Goal: Task Accomplishment & Management: Manage account settings

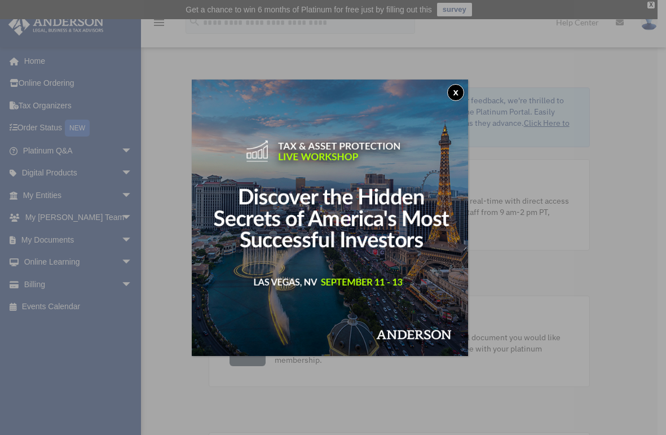
click at [456, 97] on button "x" at bounding box center [455, 92] width 17 height 17
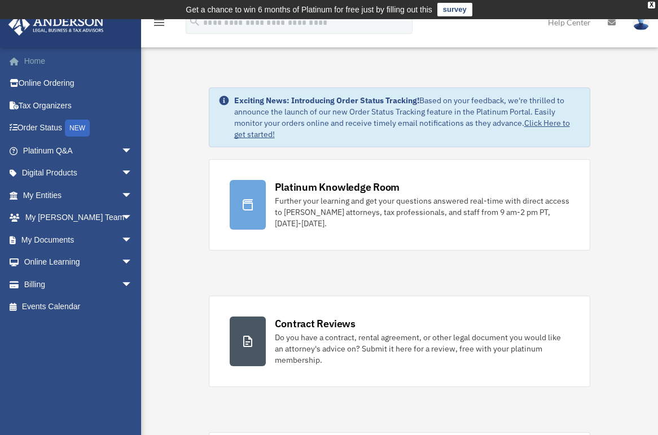
click at [39, 58] on link "Home" at bounding box center [79, 61] width 142 height 23
click at [63, 243] on link "My Documents arrow_drop_down" at bounding box center [79, 240] width 142 height 23
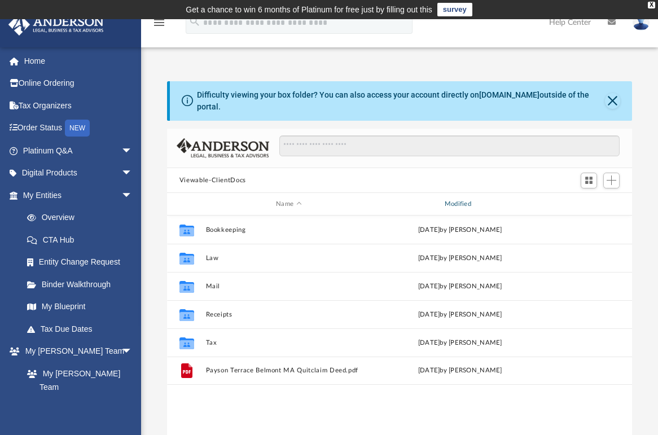
scroll to position [248, 456]
click at [612, 182] on span "Add" at bounding box center [612, 180] width 10 height 10
click at [587, 222] on li "New Folder" at bounding box center [595, 220] width 36 height 12
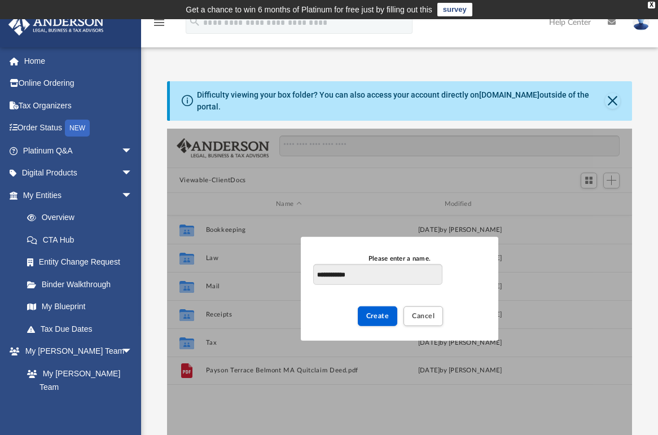
type input "**********"
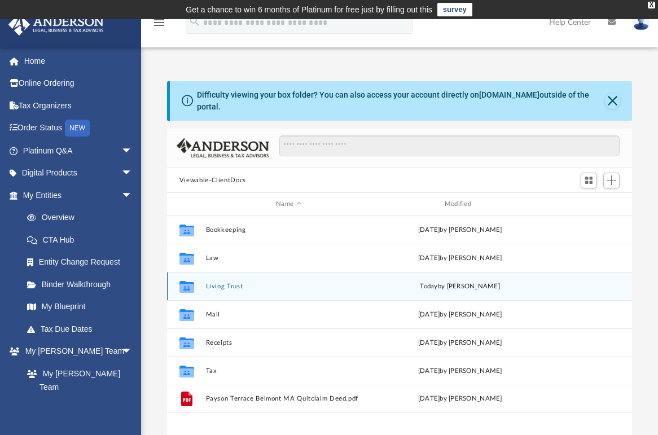
click at [219, 289] on button "Living Trust" at bounding box center [288, 286] width 166 height 7
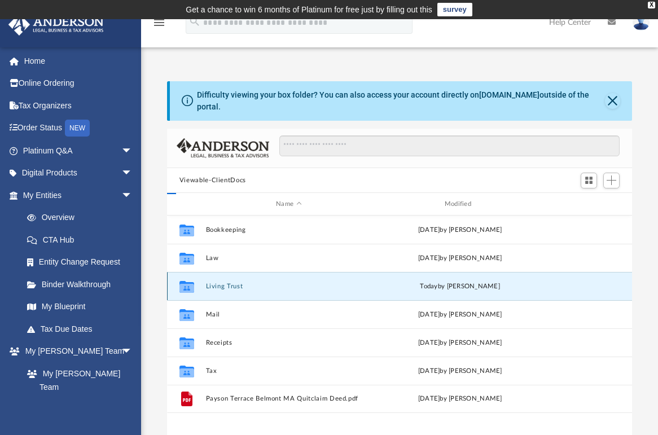
click at [219, 289] on button "Living Trust" at bounding box center [288, 286] width 166 height 7
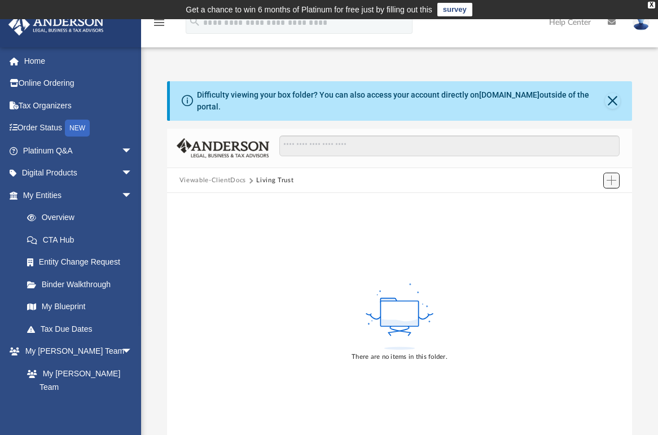
click at [612, 181] on span "Add" at bounding box center [612, 180] width 10 height 10
click at [585, 205] on li "Upload" at bounding box center [595, 203] width 36 height 12
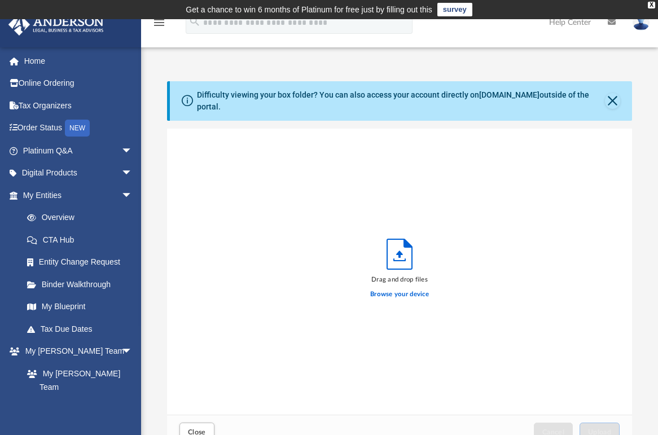
scroll to position [278, 456]
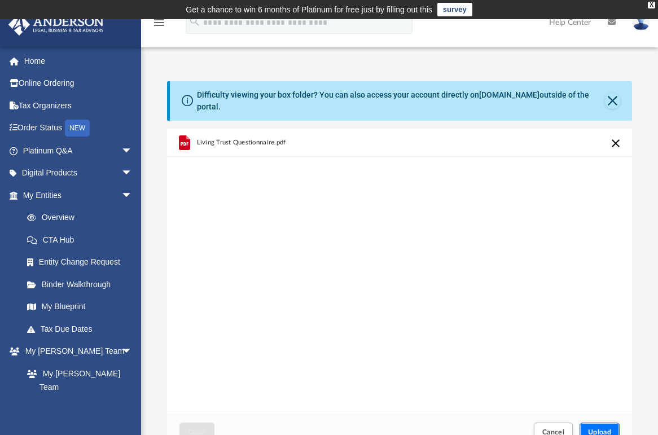
click at [598, 432] on span "Upload" at bounding box center [600, 432] width 24 height 7
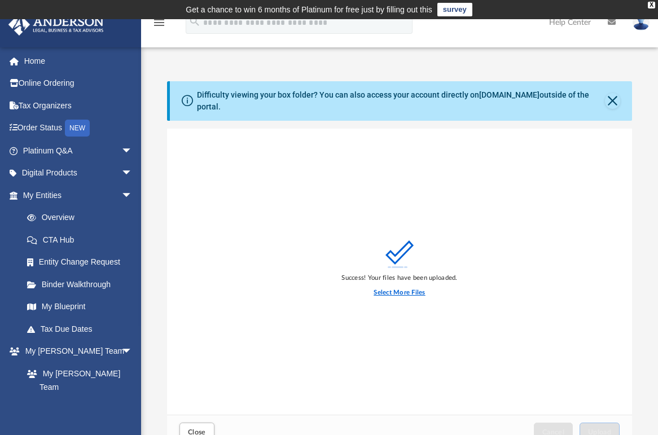
click at [407, 293] on label "Select More Files" at bounding box center [399, 293] width 51 height 10
click at [0, 0] on input "Select More Files" at bounding box center [0, 0] width 0 height 0
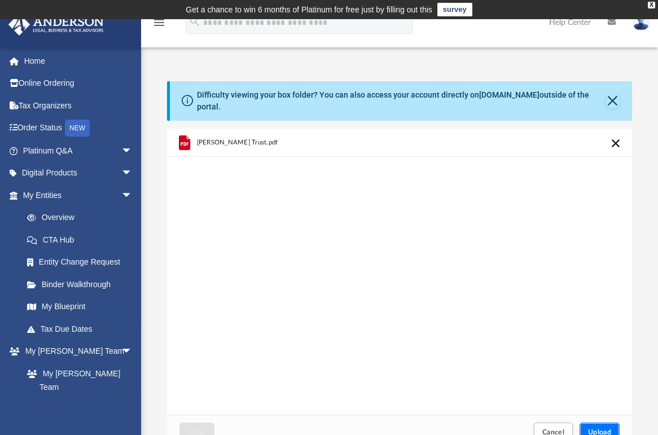
click at [609, 426] on button "Upload" at bounding box center [599, 433] width 41 height 20
